Goal: Task Accomplishment & Management: Use online tool/utility

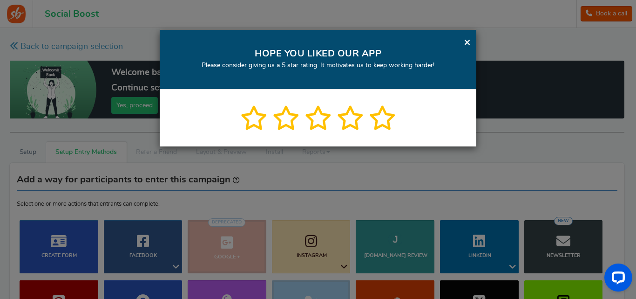
click at [469, 41] on link "×" at bounding box center [467, 42] width 7 height 12
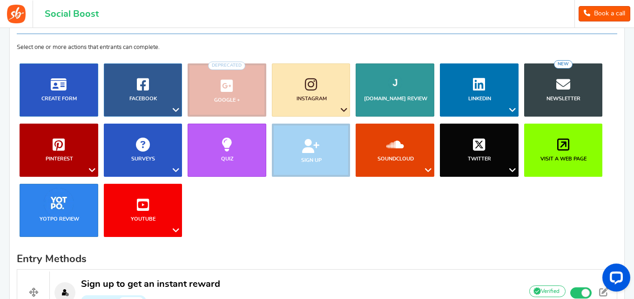
scroll to position [84, 0]
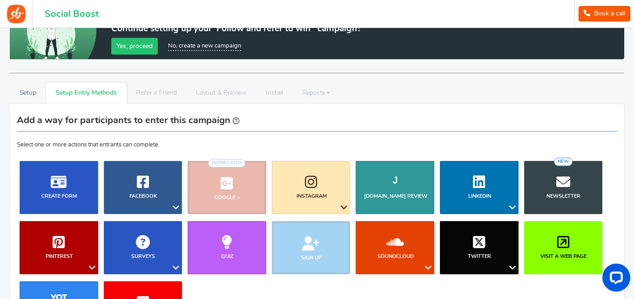
scroll to position [37, 0]
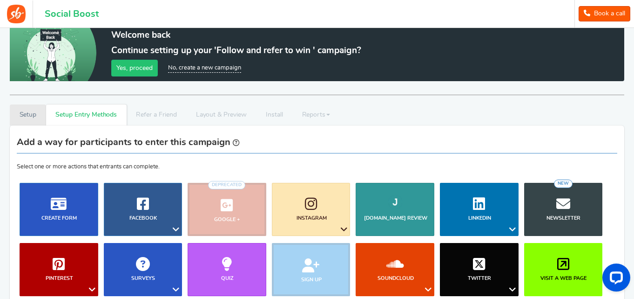
click at [21, 116] on link "Setup" at bounding box center [28, 114] width 36 height 21
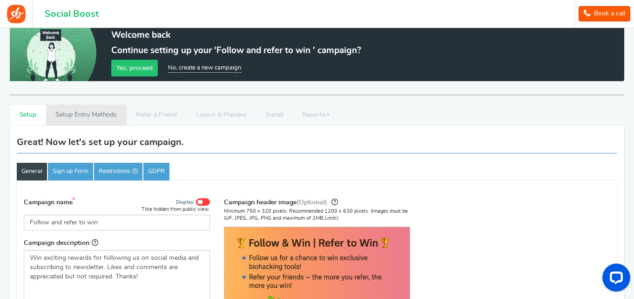
click at [102, 119] on link "Setup Entry Methods" at bounding box center [86, 114] width 81 height 21
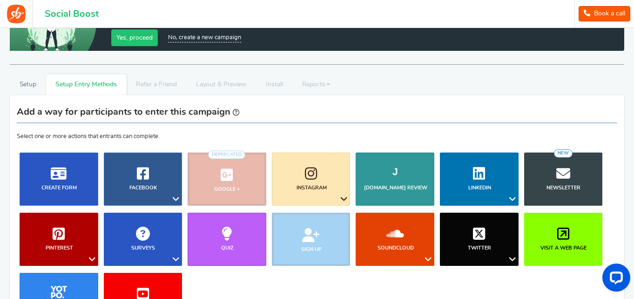
scroll to position [84, 0]
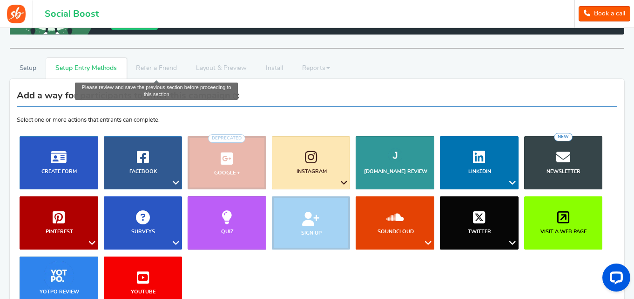
click at [152, 70] on li "Refer a Friend" at bounding box center [157, 68] width 60 height 21
